Goal: Task Accomplishment & Management: Manage account settings

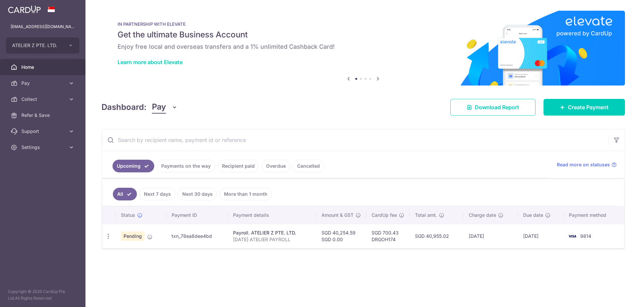
click at [109, 236] on icon "button" at bounding box center [108, 236] width 7 height 7
click at [133, 252] on span "Update payment" at bounding box center [143, 254] width 45 height 8
radio input "true"
type input "40,254.59"
type input "[DATE]"
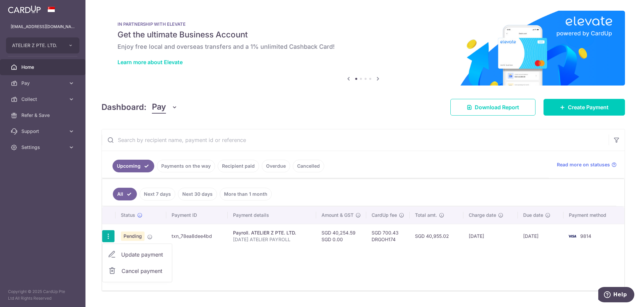
type input "SEP25 ATELIER PAYROLL"
type input "SEP25 ATZ PAYRO"
type input "DRGOH174"
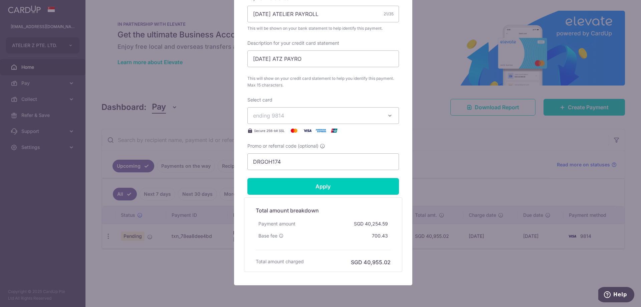
scroll to position [284, 0]
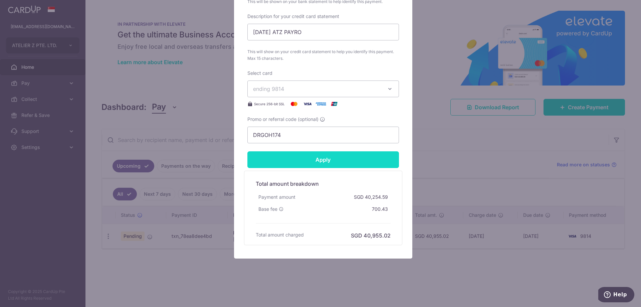
click at [311, 161] on input "Apply" at bounding box center [322, 159] width 151 height 17
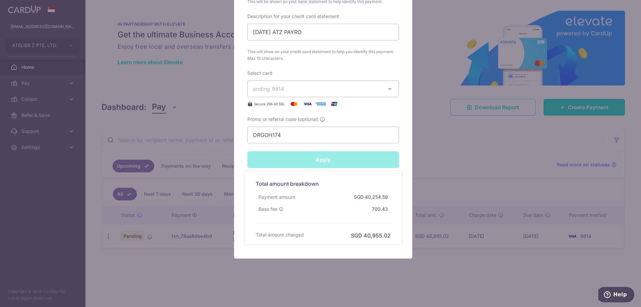
type input "Successfully Applied"
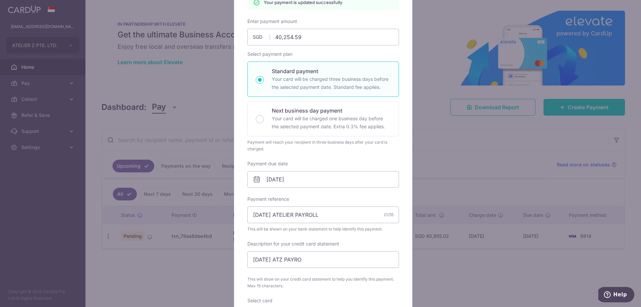
scroll to position [0, 0]
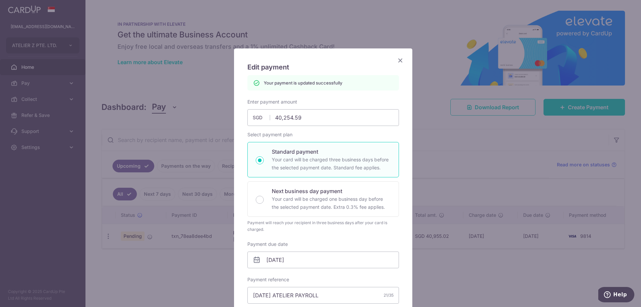
click at [399, 60] on icon "Close" at bounding box center [400, 60] width 8 height 8
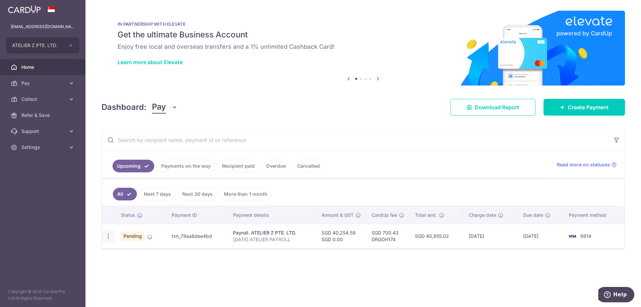
click at [108, 235] on icon "button" at bounding box center [108, 236] width 7 height 7
click at [237, 268] on div "Status Payment ID Payment details Amount & GST CardUp fee Total amt. Charge dat…" at bounding box center [363, 248] width 522 height 84
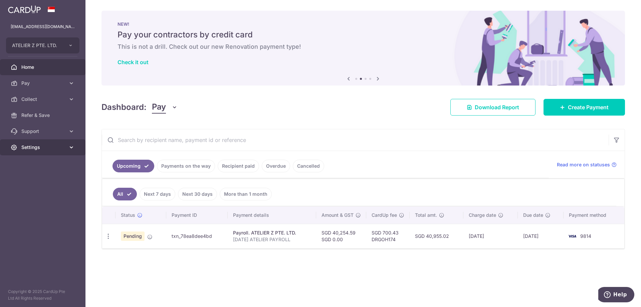
click at [50, 148] on span "Settings" at bounding box center [43, 147] width 44 height 7
click at [25, 180] on span "Logout" at bounding box center [43, 179] width 44 height 7
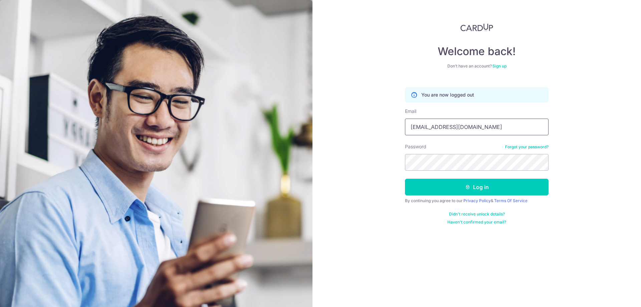
click at [483, 126] on input "[EMAIL_ADDRESS][DOMAIN_NAME]" at bounding box center [476, 126] width 143 height 17
type input "acctwkgoh@gmail.com"
click at [449, 187] on button "Log in" at bounding box center [476, 186] width 143 height 17
